Goal: Answer question/provide support: Share knowledge or assist other users

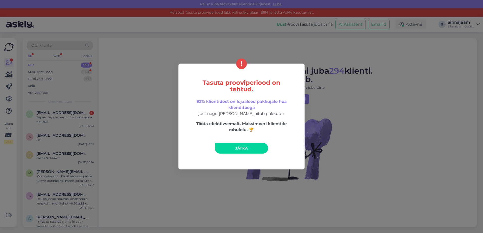
click at [246, 149] on span "Jätka" at bounding box center [241, 148] width 13 height 5
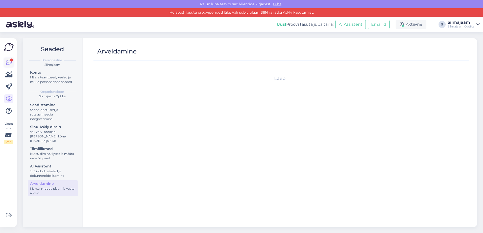
click at [7, 61] on icon at bounding box center [9, 63] width 6 height 6
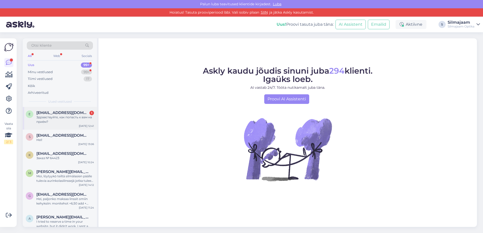
click at [61, 117] on div "Здравствуйте, как попасть к вам на приём?" at bounding box center [65, 119] width 58 height 9
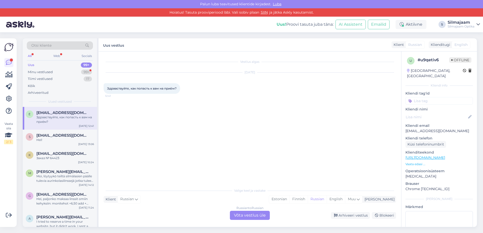
click at [240, 217] on div "Russian to Russian Võta vestlus üle" at bounding box center [250, 215] width 40 height 9
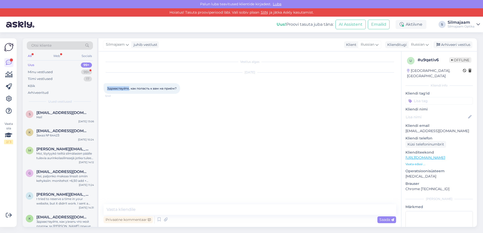
drag, startPoint x: 128, startPoint y: 88, endPoint x: 107, endPoint y: 88, distance: 21.7
click at [107, 88] on div "Здравствуйте, как попасть к вам на приём? 12:41" at bounding box center [142, 88] width 77 height 11
drag, startPoint x: 107, startPoint y: 88, endPoint x: 113, endPoint y: 88, distance: 6.6
copy span "Здравствуйте"
paste textarea "Здравствуйте"
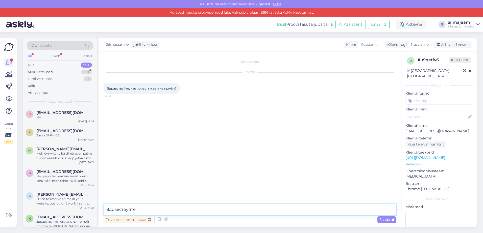
type textarea "Здравствуйте."
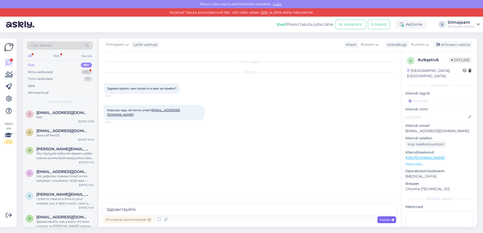
click at [380, 220] on span "Saada" at bounding box center [386, 220] width 15 height 5
paste textarea "[URL][DOMAIN_NAME]"
type textarea "[URL][DOMAIN_NAME]"
click at [386, 221] on span "Saada" at bounding box center [386, 220] width 15 height 5
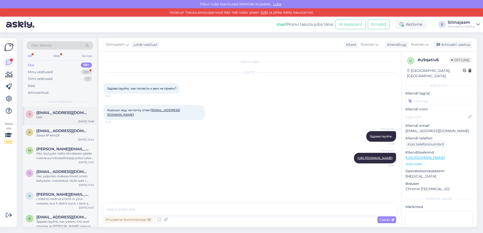
click at [45, 117] on div "Hei!" at bounding box center [65, 117] width 58 height 5
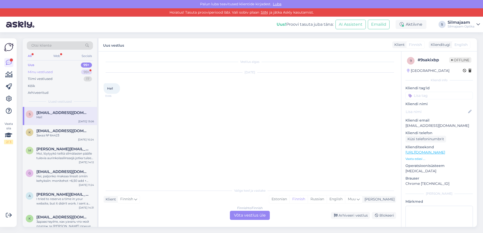
click at [47, 73] on div "Minu vestlused" at bounding box center [40, 72] width 25 height 5
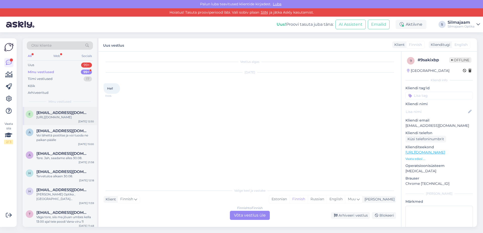
click at [55, 120] on div "[URL][DOMAIN_NAME]" at bounding box center [65, 117] width 58 height 5
